Goal: Transaction & Acquisition: Purchase product/service

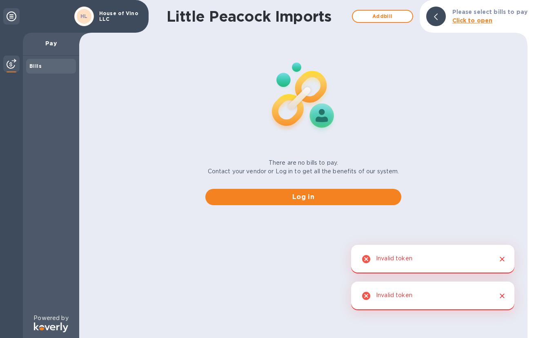
click at [464, 20] on b "Click to open" at bounding box center [473, 20] width 40 height 7
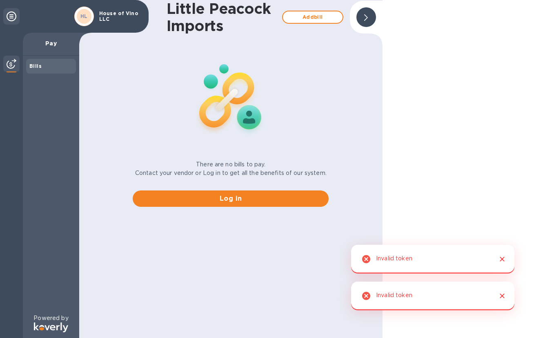
click at [503, 258] on icon "Close" at bounding box center [502, 259] width 5 height 5
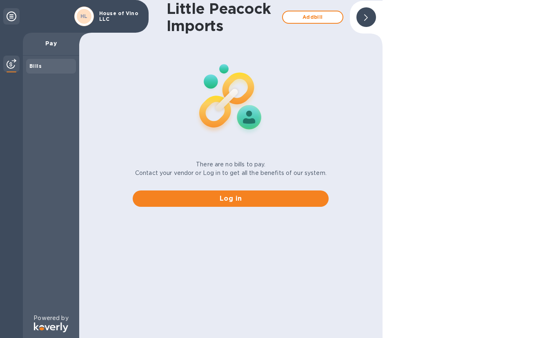
click at [504, 299] on div at bounding box center [459, 169] width 152 height 338
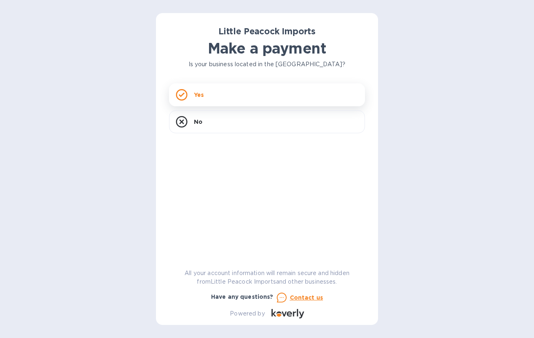
click at [264, 90] on div "Yes" at bounding box center [267, 94] width 196 height 23
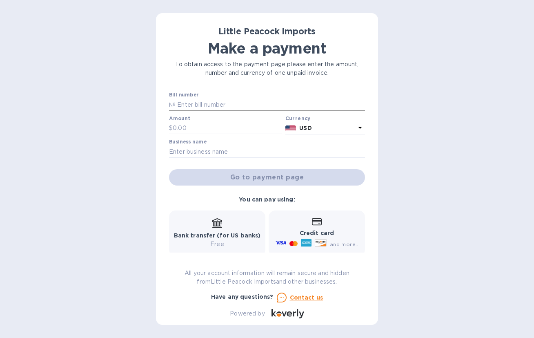
click at [242, 107] on input "text" at bounding box center [271, 104] width 190 height 12
type input "LP2508154"
click at [228, 131] on input "text" at bounding box center [227, 128] width 109 height 12
type input "-"
type input "640.00"
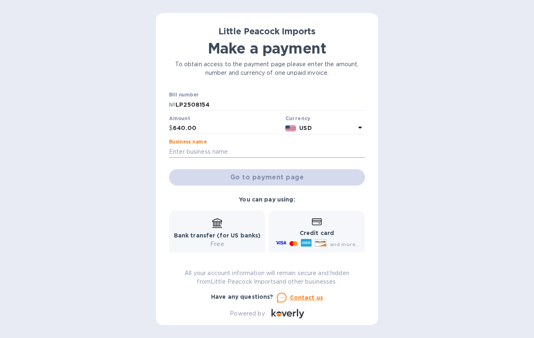
click at [232, 150] on input "text" at bounding box center [267, 151] width 196 height 12
type input "House of Vino LLC"
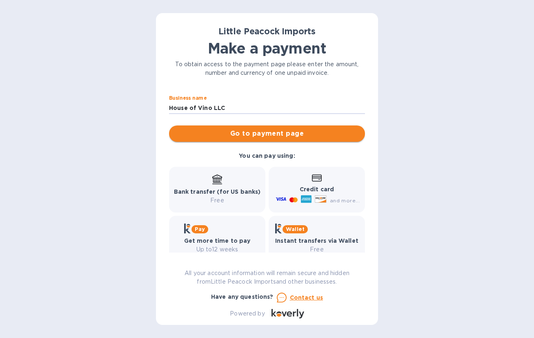
scroll to position [58, 0]
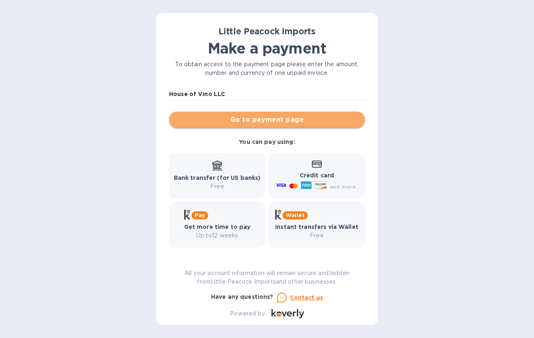
click at [281, 119] on span "Go to payment page" at bounding box center [267, 120] width 183 height 10
